Goal: Check status: Check status

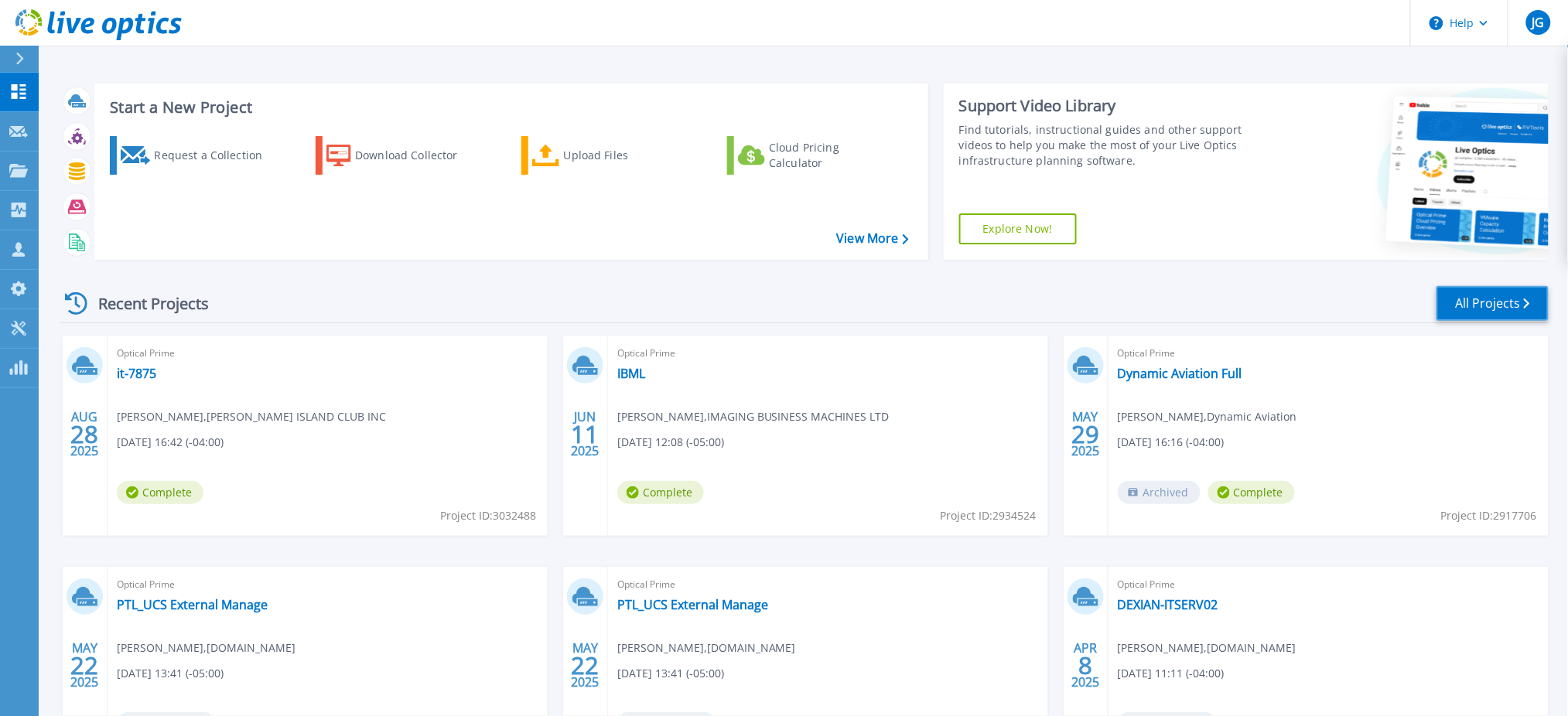
click at [1492, 297] on link "All Projects" at bounding box center [1493, 303] width 113 height 35
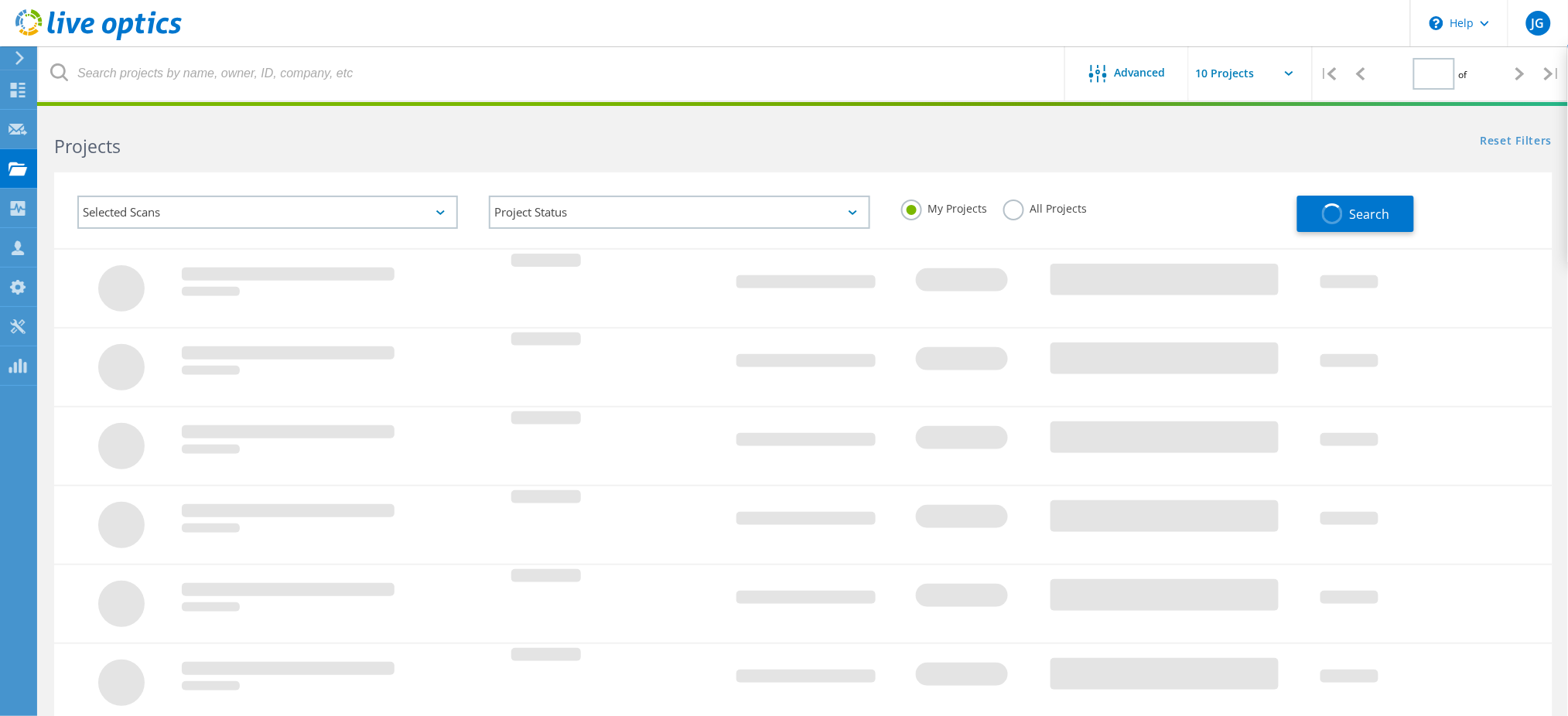
type input "1"
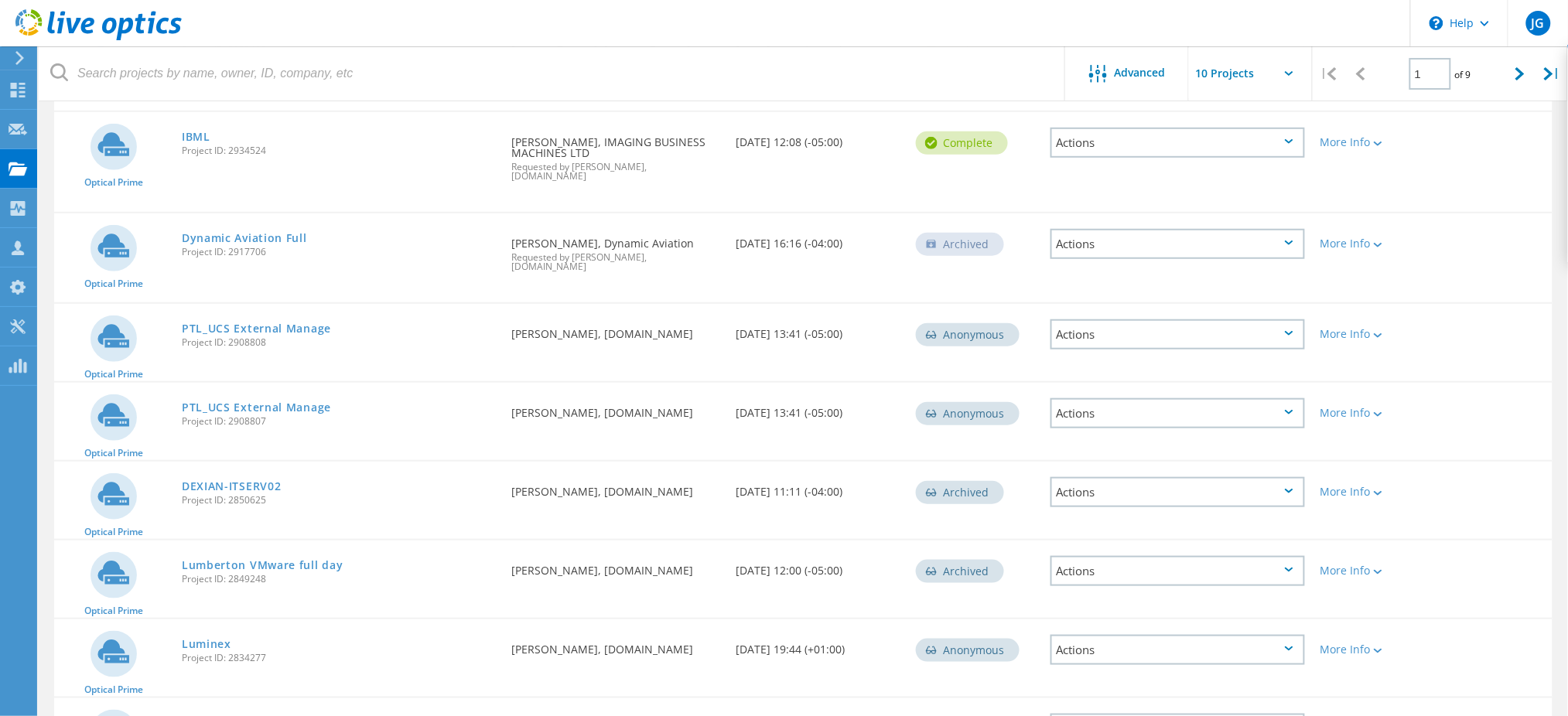
scroll to position [438, 0]
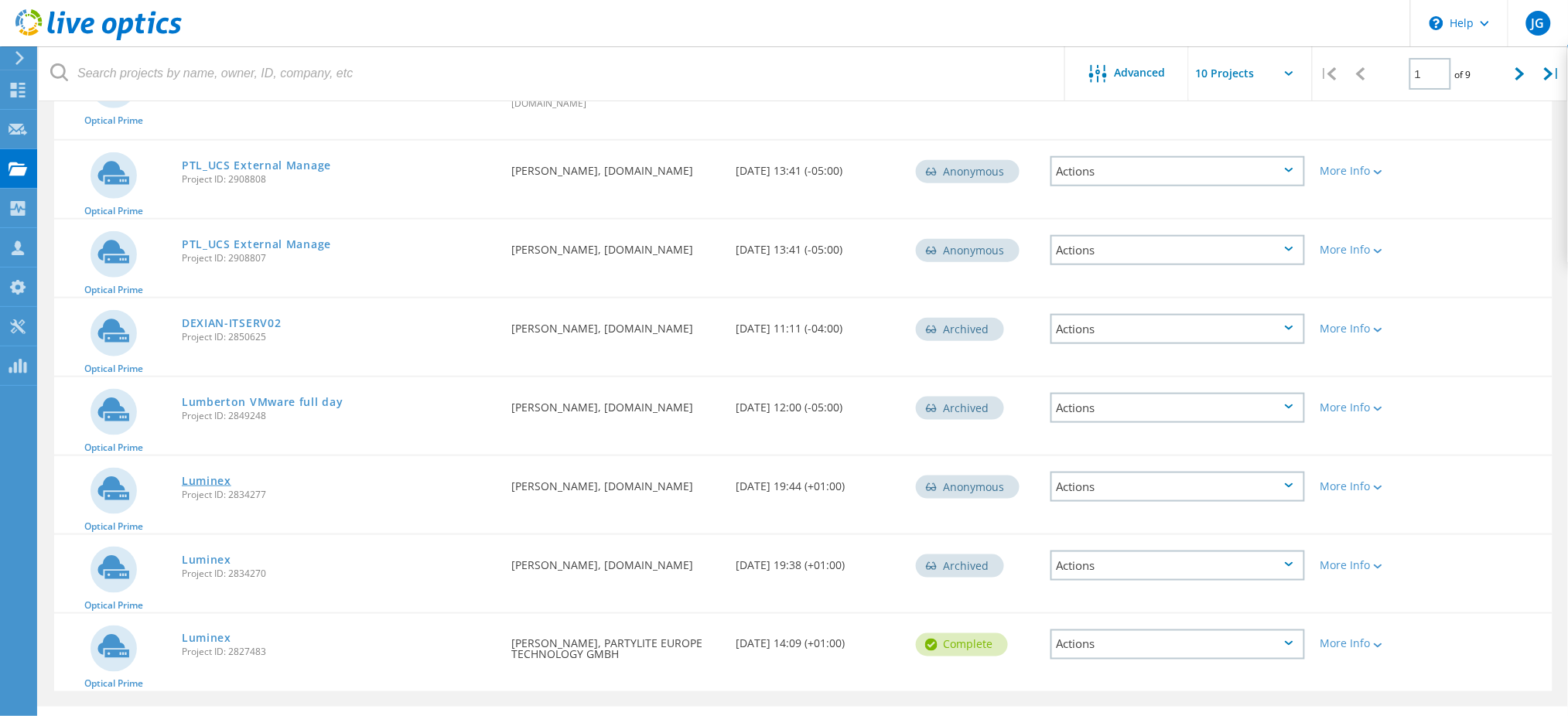
click at [199, 475] on link "Luminex" at bounding box center [206, 480] width 50 height 11
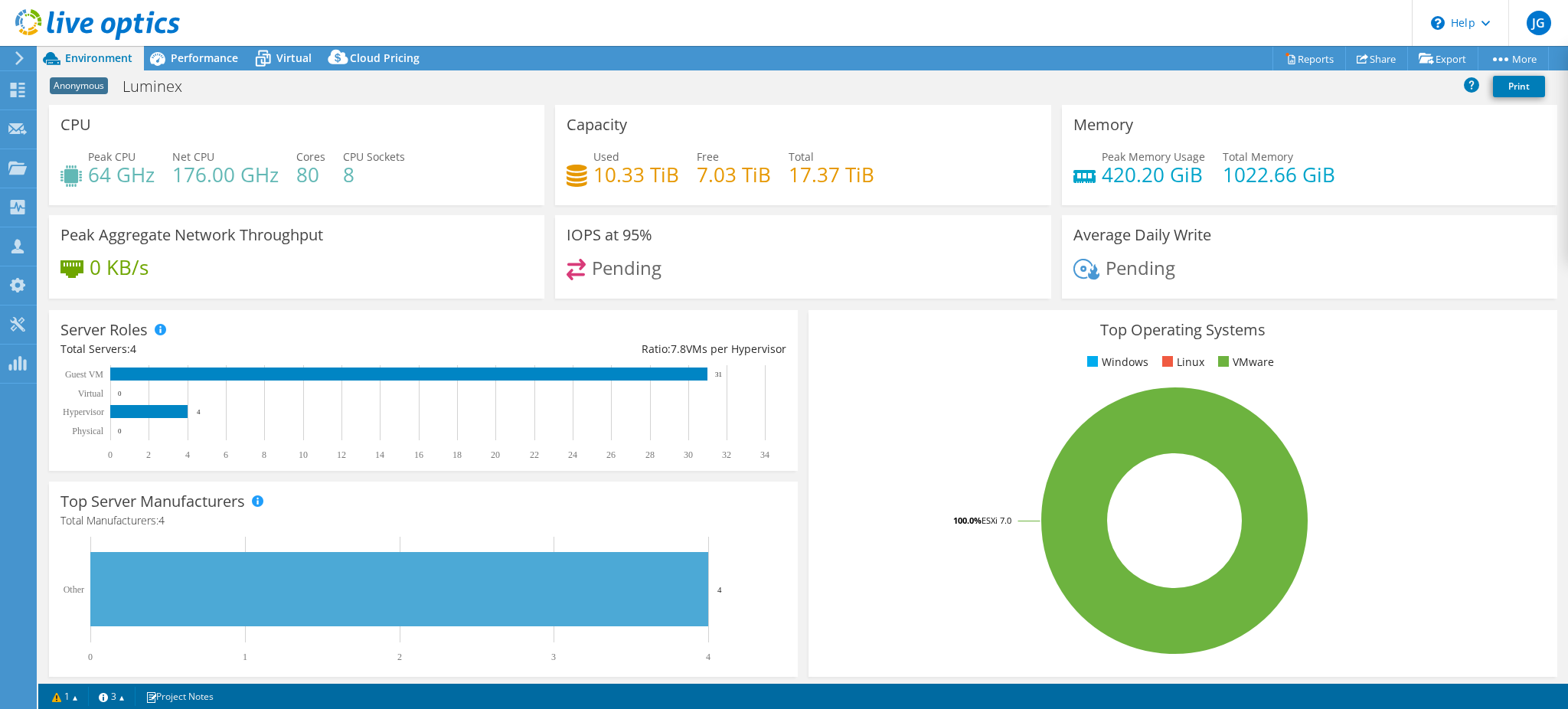
select select "USD"
